Goal: Transaction & Acquisition: Download file/media

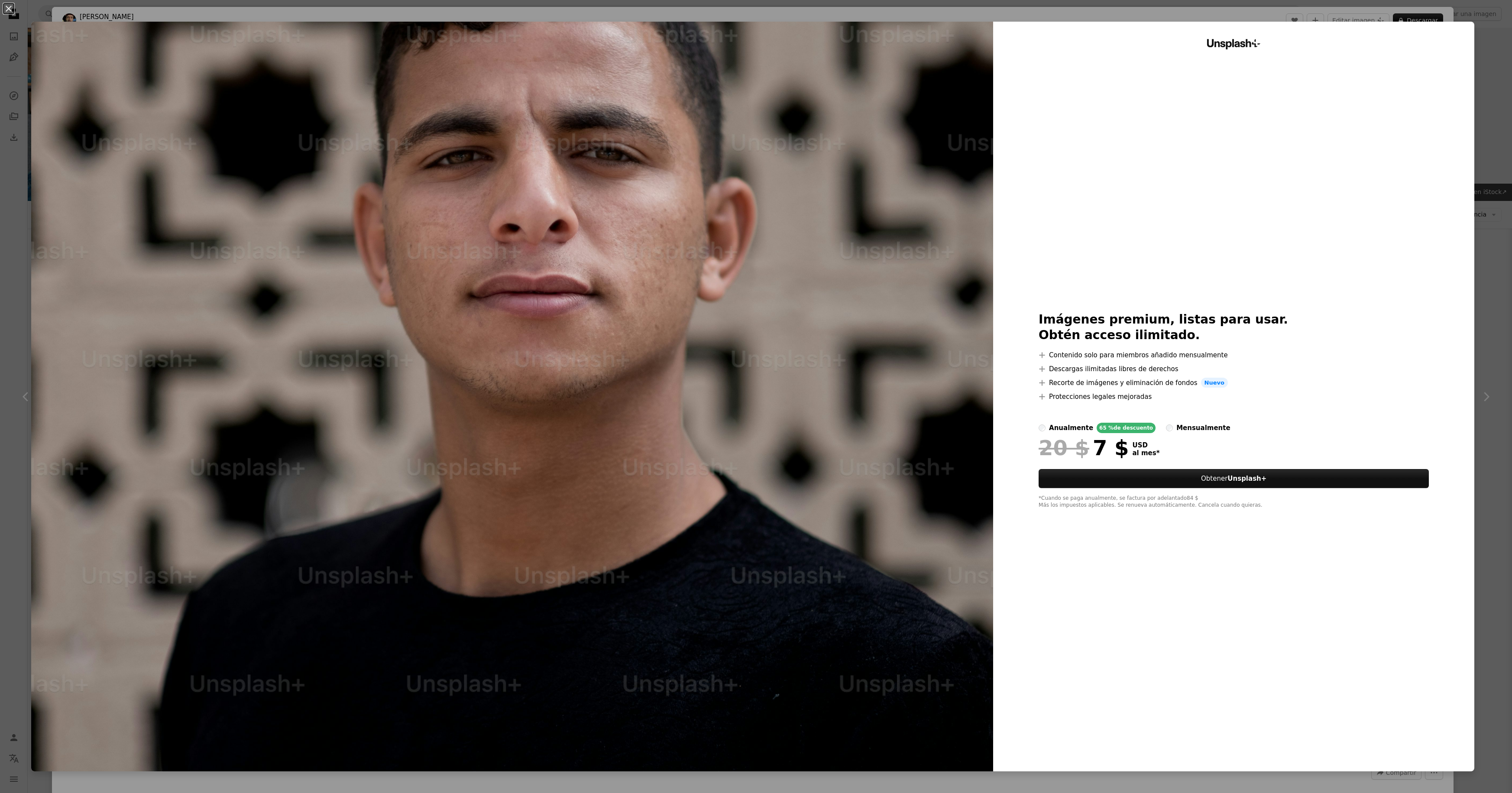
scroll to position [3967, 0]
click at [1488, 49] on div "An X shape Unsplash+ Imágenes premium, listas para usar. Obtén acceso ilimitado…" at bounding box center [756, 396] width 1512 height 793
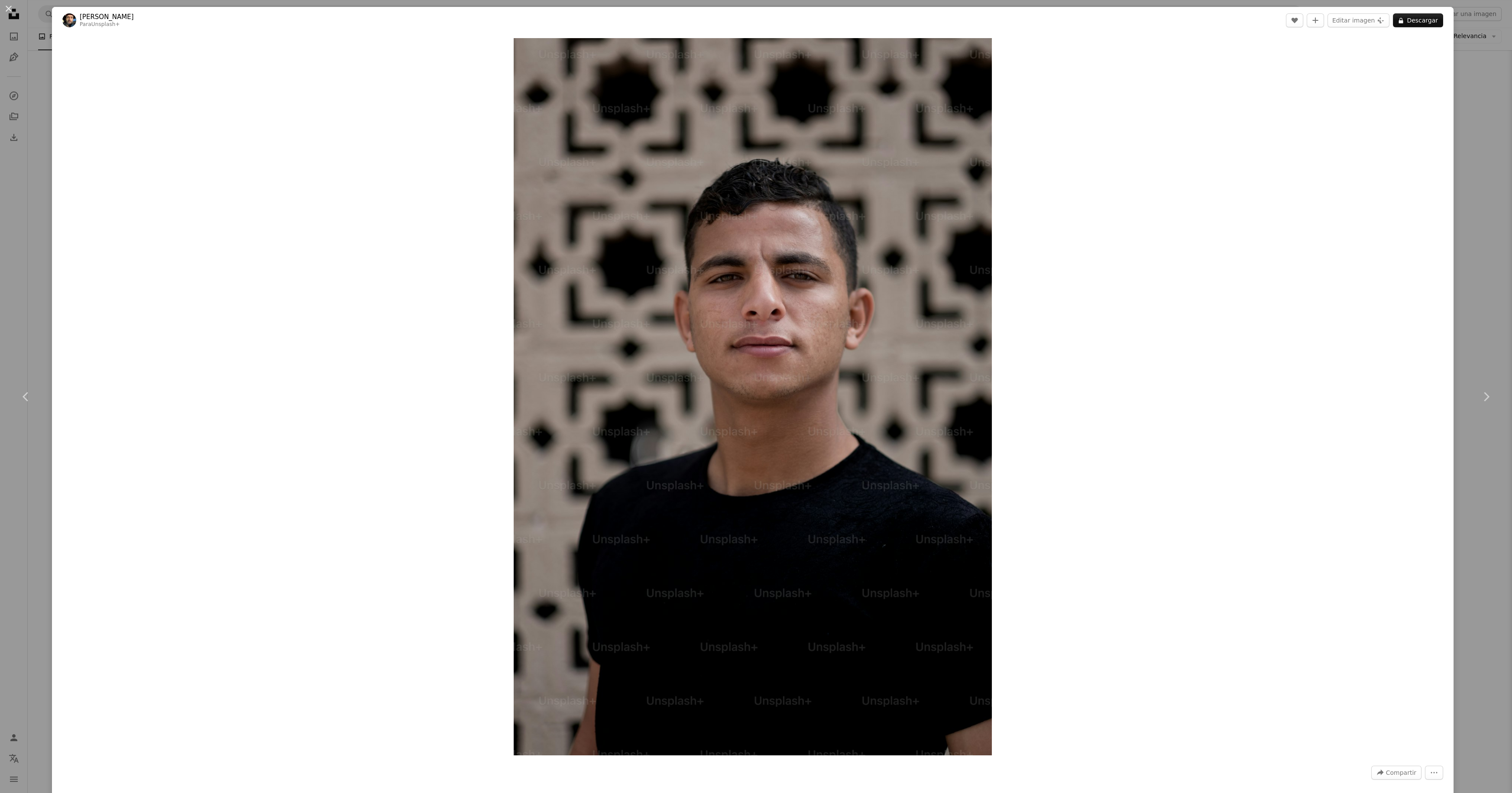
click at [1491, 59] on div "An X shape Chevron left Chevron right [PERSON_NAME] Para Unsplash+ A heart A pl…" at bounding box center [756, 396] width 1512 height 793
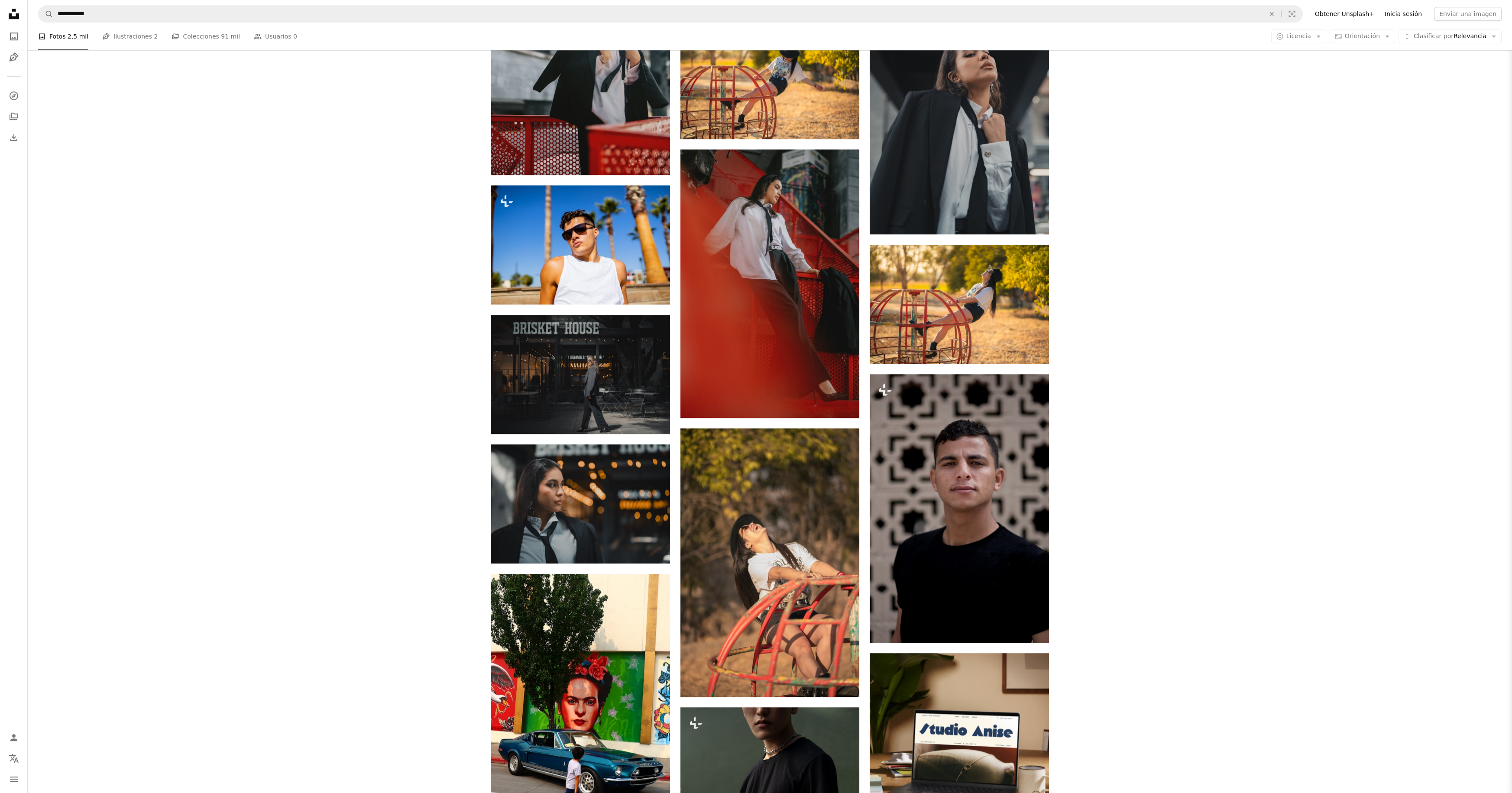
click at [1400, 14] on link "Inicia sesión" at bounding box center [1403, 14] width 48 height 14
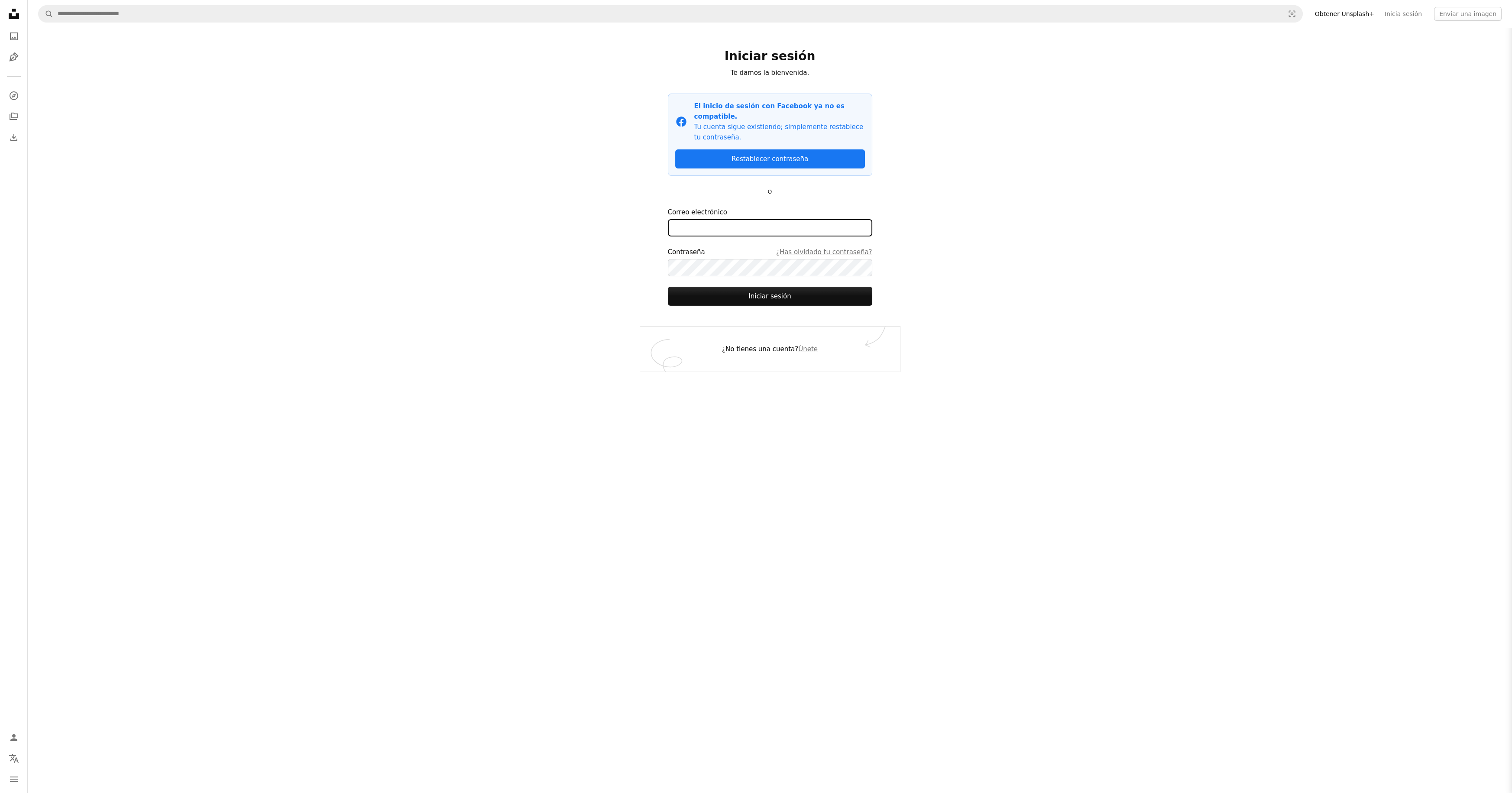
click at [734, 219] on input "Correo electrónico" at bounding box center [770, 228] width 204 height 18
click at [0, 792] on com-1password-button at bounding box center [0, 793] width 0 height 0
click at [819, 219] on input "Correo electrónico" at bounding box center [770, 228] width 204 height 18
click at [0, 792] on com-1password-button at bounding box center [0, 793] width 0 height 0
click at [792, 219] on input "Correo electrónico" at bounding box center [770, 228] width 204 height 18
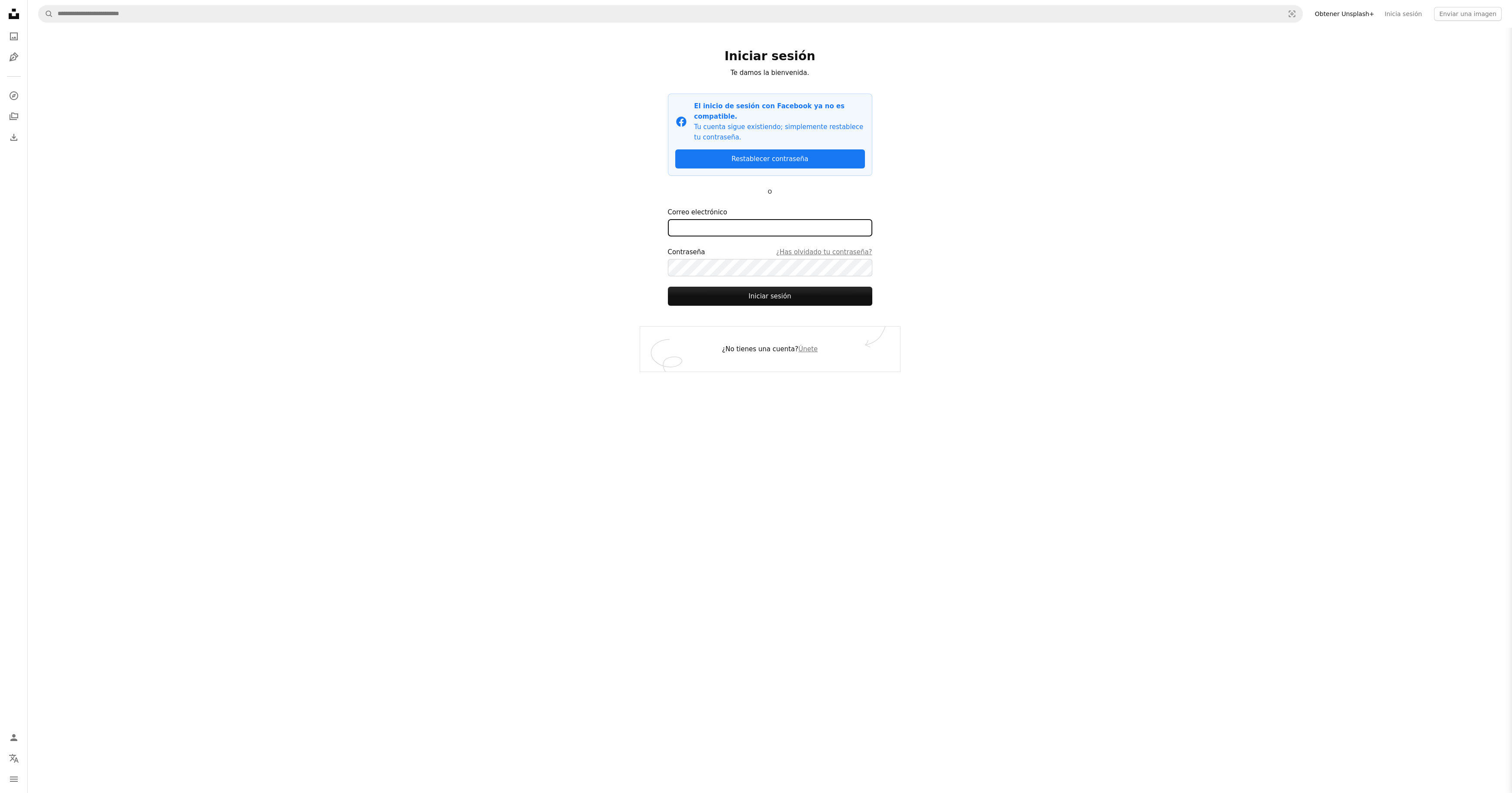
click at [775, 221] on input "Correo electrónico" at bounding box center [770, 228] width 204 height 18
click at [728, 219] on input "Correo electrónico" at bounding box center [770, 228] width 204 height 18
click at [770, 219] on input "Correo electrónico" at bounding box center [770, 228] width 204 height 18
type input "**********"
